Goal: Check status: Check status

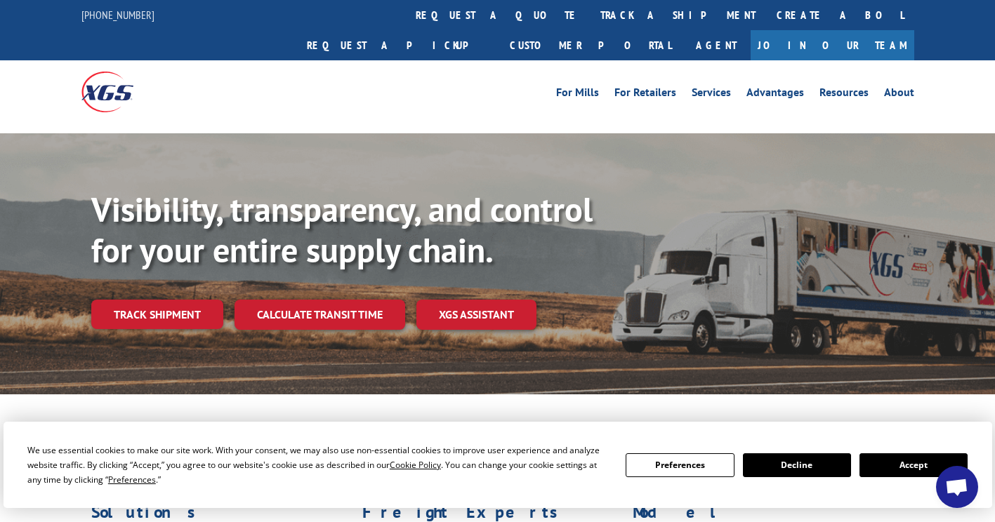
click at [916, 463] on button "Accept" at bounding box center [913, 466] width 108 height 24
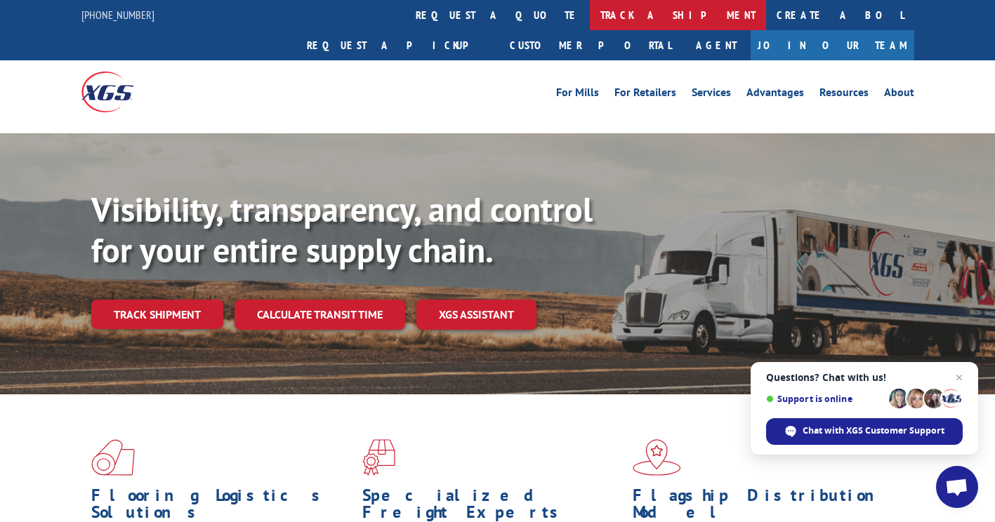
click at [590, 13] on link "track a shipment" at bounding box center [678, 15] width 176 height 30
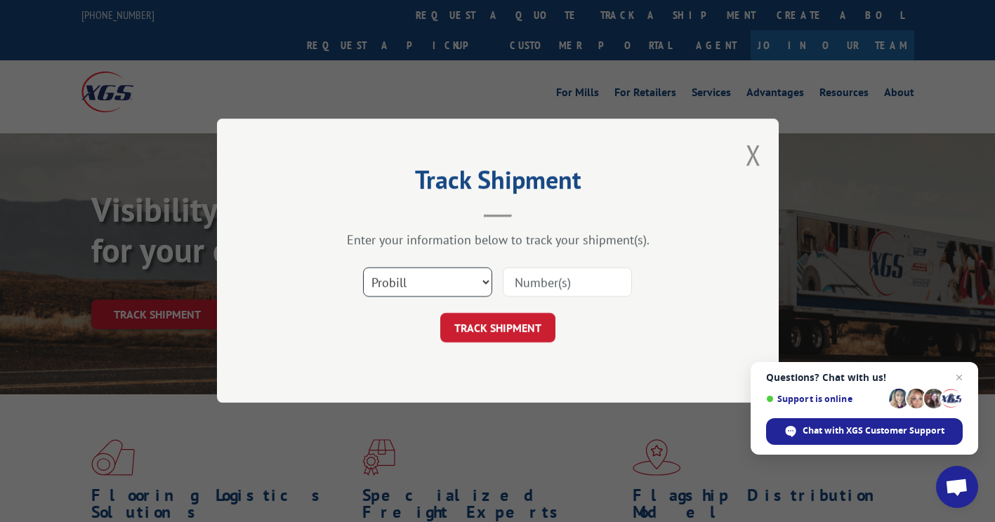
click at [484, 281] on select "Select category... Probill BOL PO" at bounding box center [427, 282] width 129 height 29
click at [453, 279] on select "Select category... Probill BOL PO" at bounding box center [427, 282] width 129 height 29
click at [431, 283] on select "Select category... Probill BOL PO" at bounding box center [427, 282] width 129 height 29
click at [424, 283] on select "Select category... Probill BOL PO" at bounding box center [427, 282] width 129 height 29
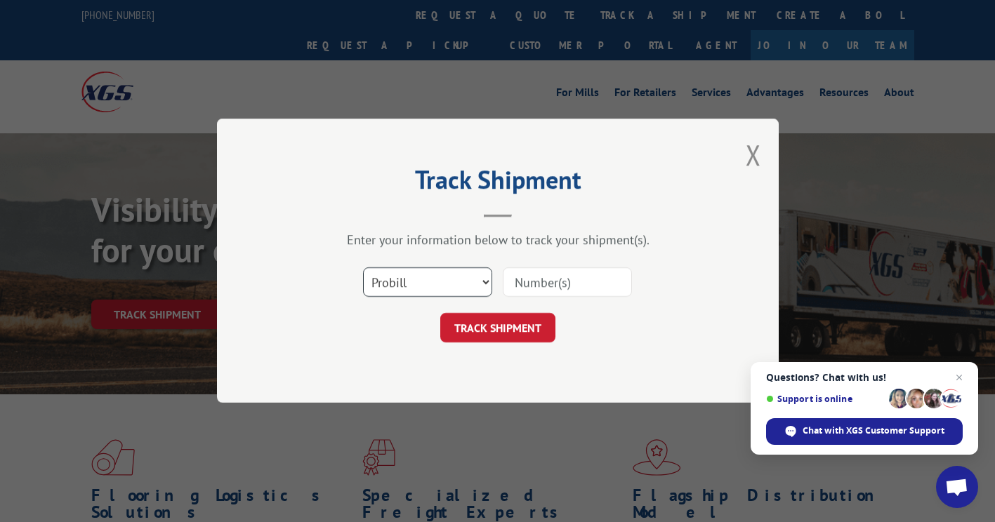
click at [407, 277] on select "Select category... Probill BOL PO" at bounding box center [427, 282] width 129 height 29
click at [377, 279] on select "Select category... Probill BOL PO" at bounding box center [427, 282] width 129 height 29
click at [390, 285] on select "Select category... Probill BOL PO" at bounding box center [427, 282] width 129 height 29
click at [363, 268] on select "Select category... Probill BOL PO" at bounding box center [427, 282] width 129 height 29
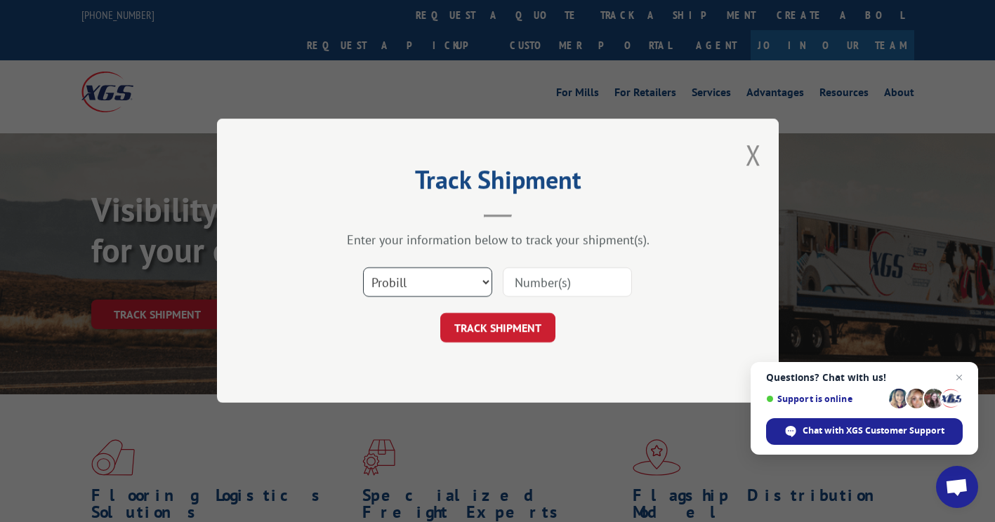
click at [412, 289] on select "Select category... Probill BOL PO" at bounding box center [427, 282] width 129 height 29
click at [348, 308] on form "Select category... Probill BOL PO TRACK SHIPMENT" at bounding box center [497, 302] width 421 height 84
click at [386, 317] on div "TRACK SHIPMENT" at bounding box center [497, 328] width 421 height 29
click at [532, 279] on input at bounding box center [567, 282] width 129 height 29
paste input "16999081"
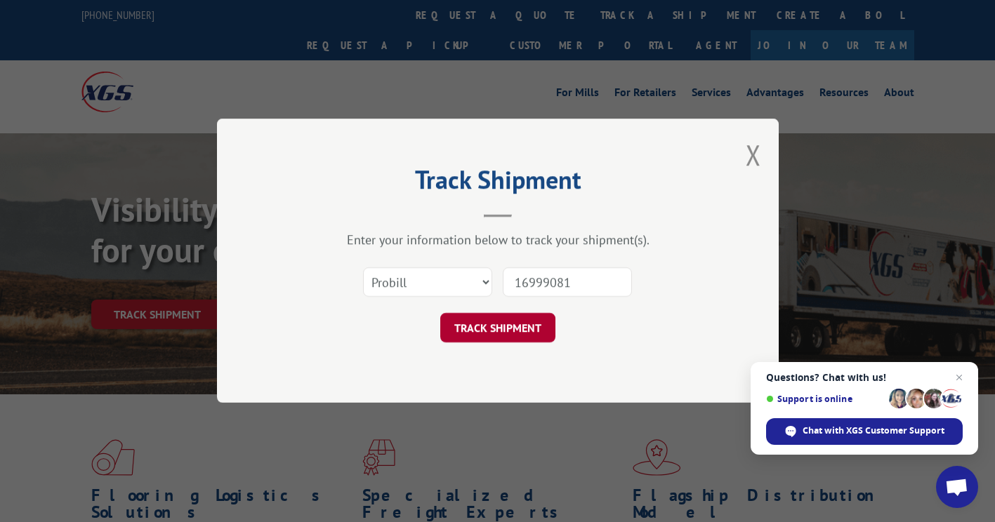
type input "16999081"
click at [501, 329] on button "TRACK SHIPMENT" at bounding box center [497, 328] width 115 height 29
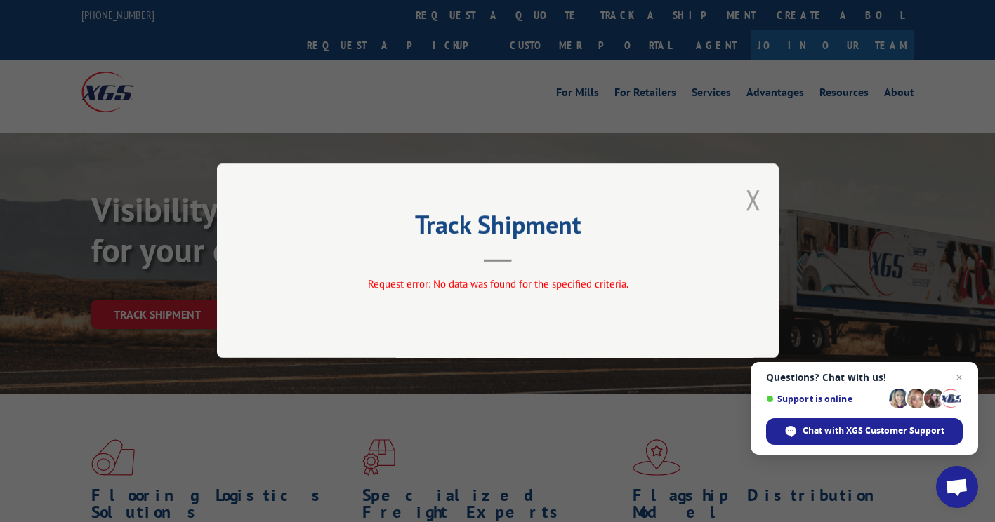
click at [751, 197] on button "Close modal" at bounding box center [753, 199] width 15 height 37
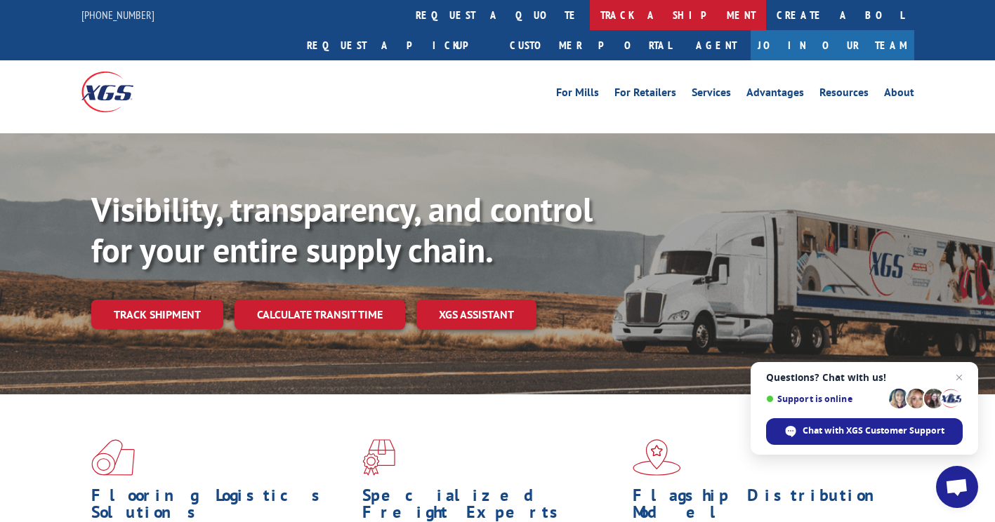
click at [590, 15] on link "track a shipment" at bounding box center [678, 15] width 176 height 30
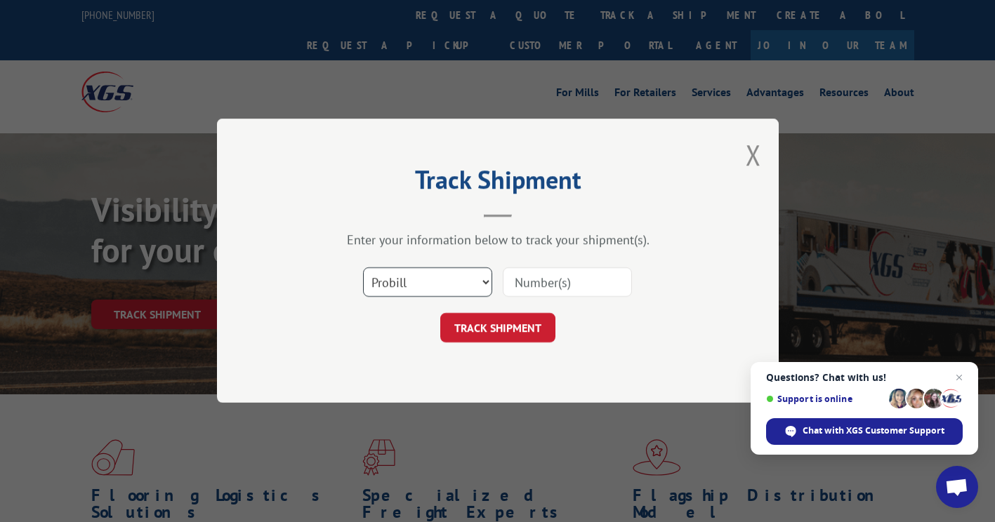
click at [393, 285] on select "Select category... Probill BOL PO" at bounding box center [427, 282] width 129 height 29
select select "po"
click at [363, 268] on select "Select category... Probill BOL PO" at bounding box center [427, 282] width 129 height 29
click at [541, 285] on input at bounding box center [567, 282] width 129 height 29
paste input "83544337"
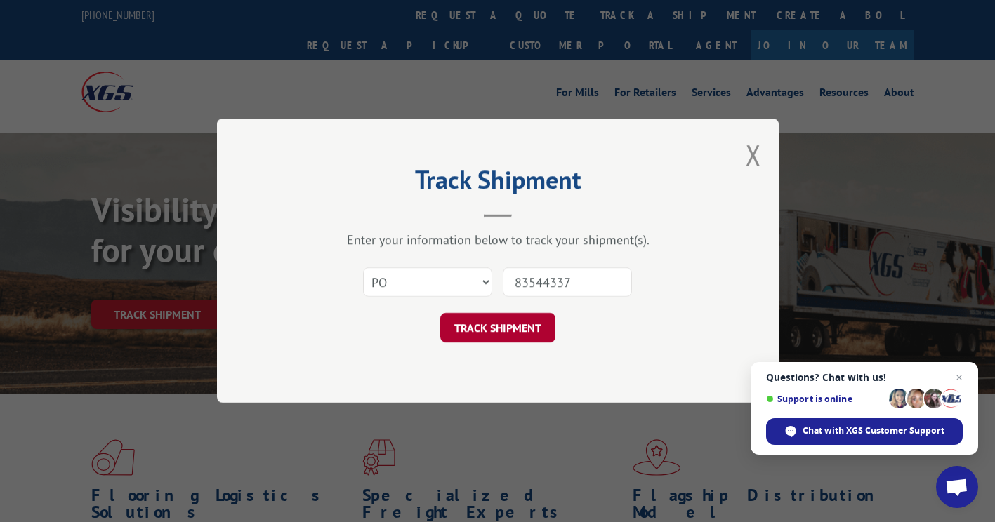
type input "83544337"
click at [496, 330] on button "TRACK SHIPMENT" at bounding box center [497, 328] width 115 height 29
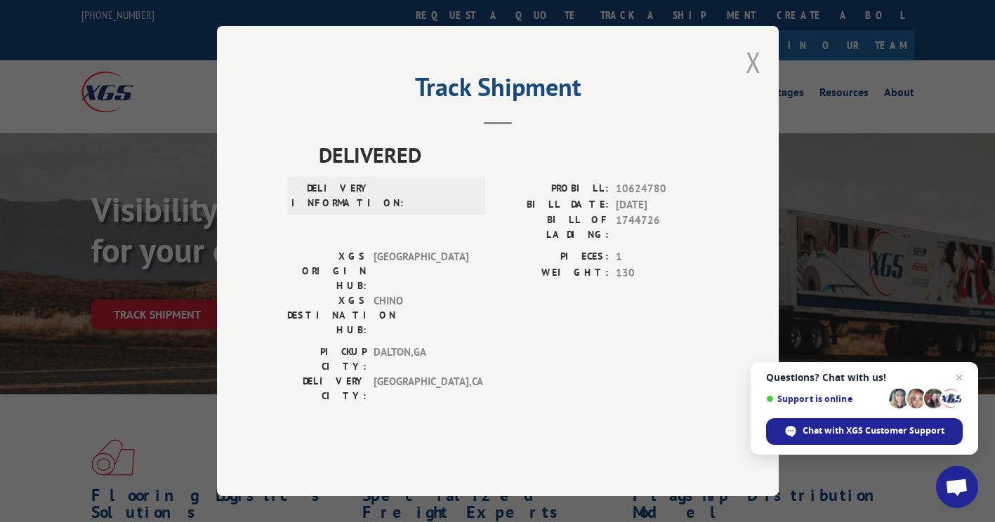
click at [756, 81] on button "Close modal" at bounding box center [753, 62] width 15 height 37
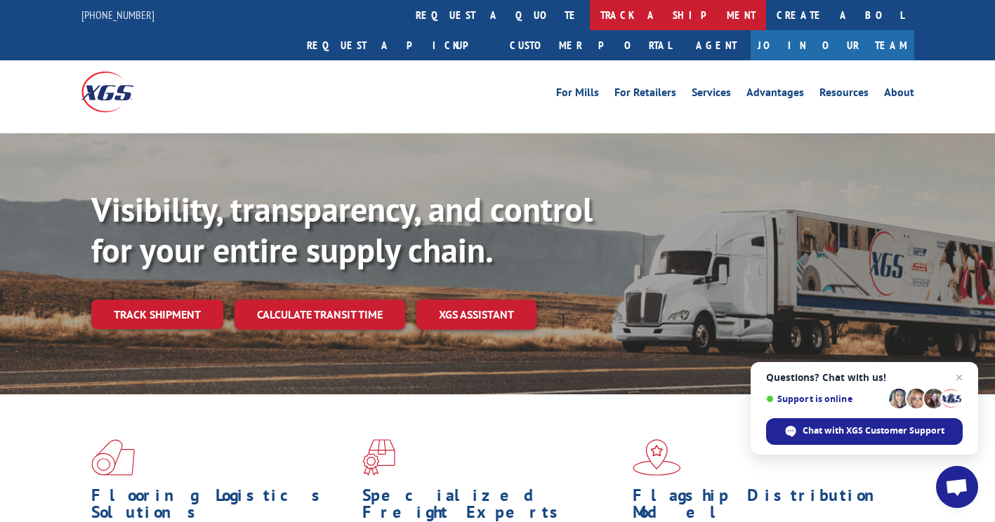
click at [590, 14] on link "track a shipment" at bounding box center [678, 15] width 176 height 30
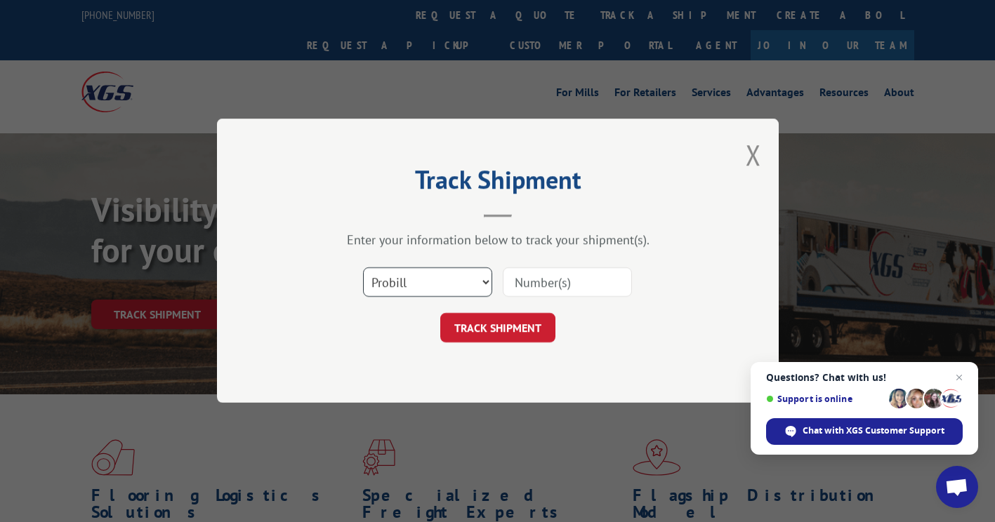
click at [397, 284] on select "Select category... Probill BOL PO" at bounding box center [427, 282] width 129 height 29
select select "bol"
click at [363, 268] on select "Select category... Probill BOL PO" at bounding box center [427, 282] width 129 height 29
drag, startPoint x: 527, startPoint y: 282, endPoint x: 556, endPoint y: 277, distance: 30.0
click at [527, 283] on input at bounding box center [567, 282] width 129 height 29
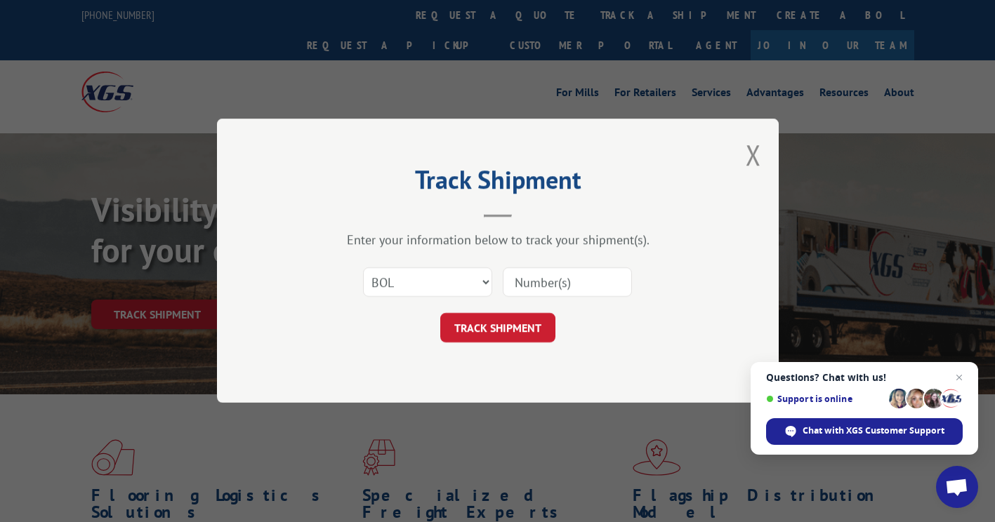
paste input "15481"
type input "15481"
click at [513, 333] on button "TRACK SHIPMENT" at bounding box center [497, 328] width 115 height 29
